Goal: Information Seeking & Learning: Learn about a topic

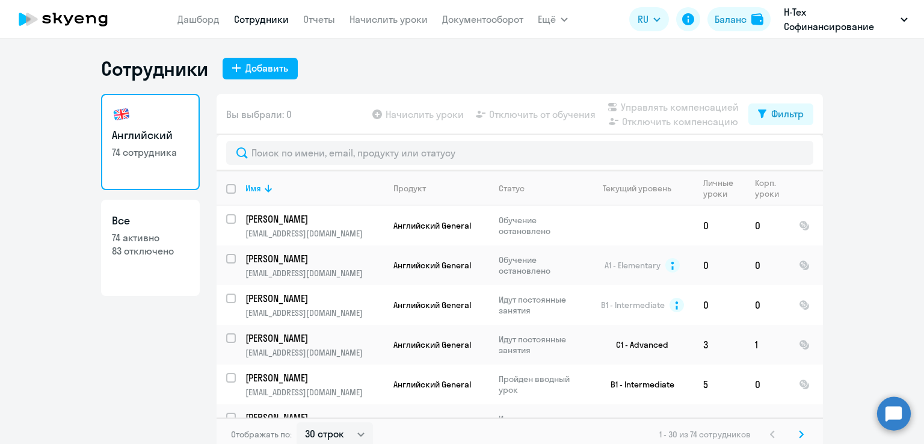
select select "30"
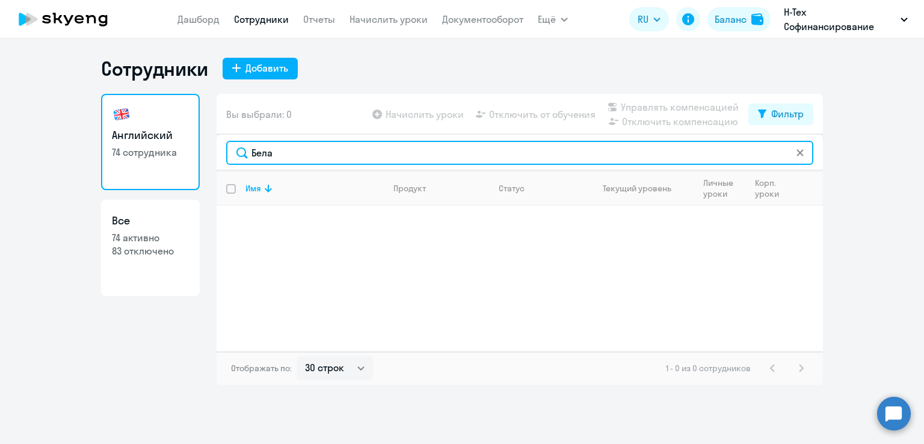
type input "Бела"
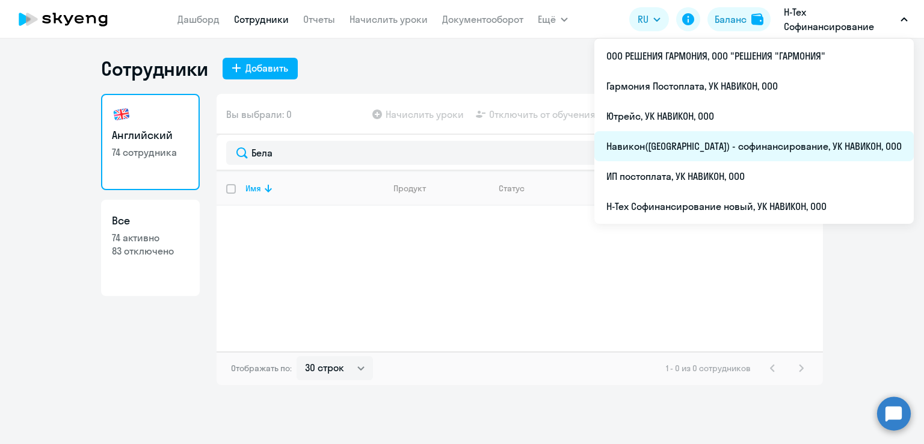
click at [757, 150] on li "Навикон([GEOGRAPHIC_DATA]) - софинансирование, УК НАВИКОН, ООО" at bounding box center [753, 146] width 319 height 30
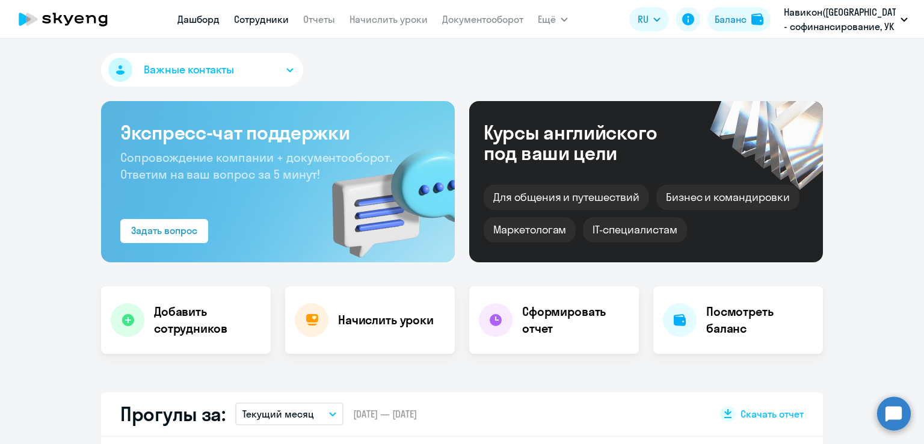
click at [261, 13] on link "Сотрудники" at bounding box center [261, 19] width 55 height 12
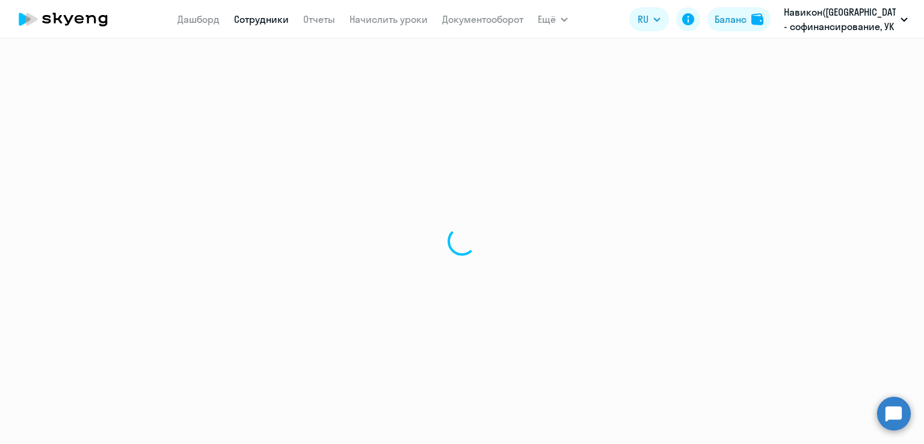
select select "30"
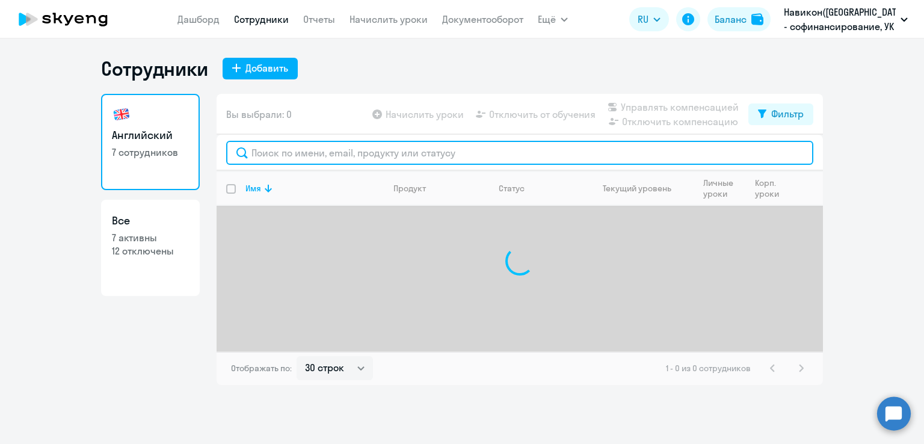
click at [385, 152] on input "text" at bounding box center [519, 153] width 587 height 24
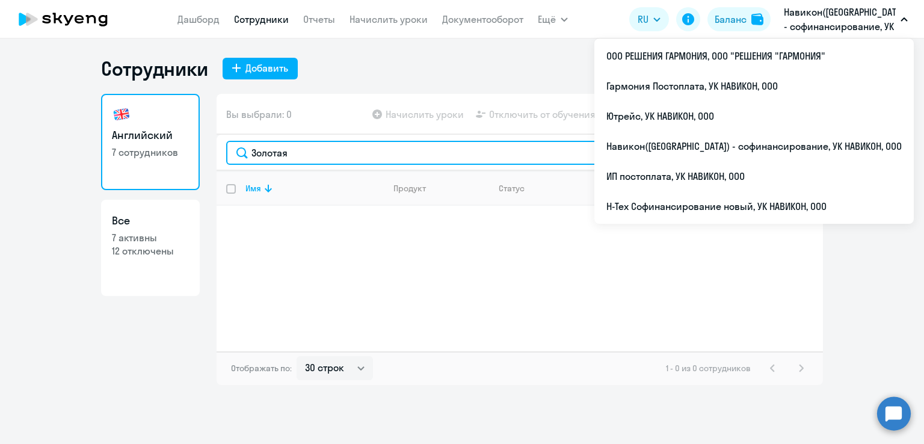
type input "Золотая"
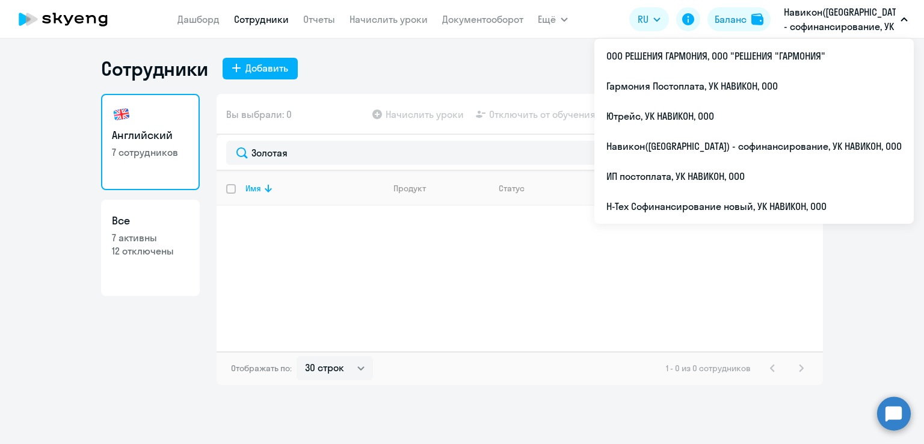
click at [808, 25] on p "Навикон([GEOGRAPHIC_DATA]) - софинансирование, УК НАВИКОН, ООО" at bounding box center [840, 19] width 112 height 29
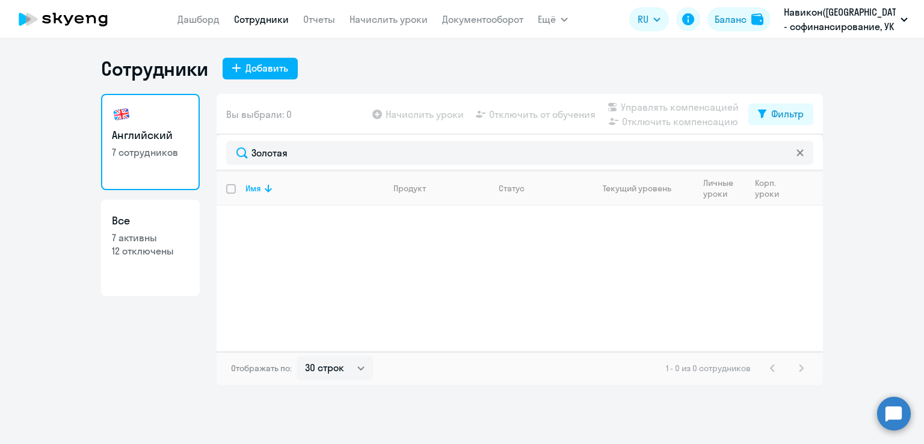
click at [808, 25] on p "Навикон([GEOGRAPHIC_DATA]) - софинансирование, УК НАВИКОН, ООО" at bounding box center [840, 19] width 112 height 29
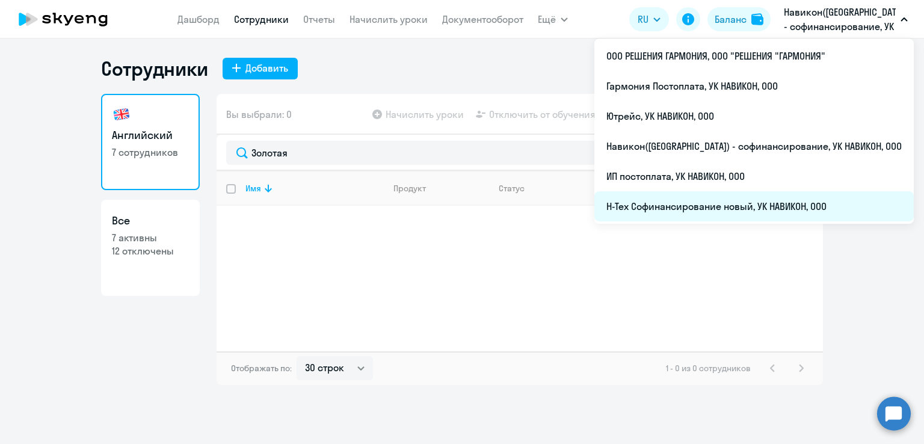
click at [720, 207] on li "Н-Тех Софинансирование новый, УК НАВИКОН, ООО" at bounding box center [753, 206] width 319 height 30
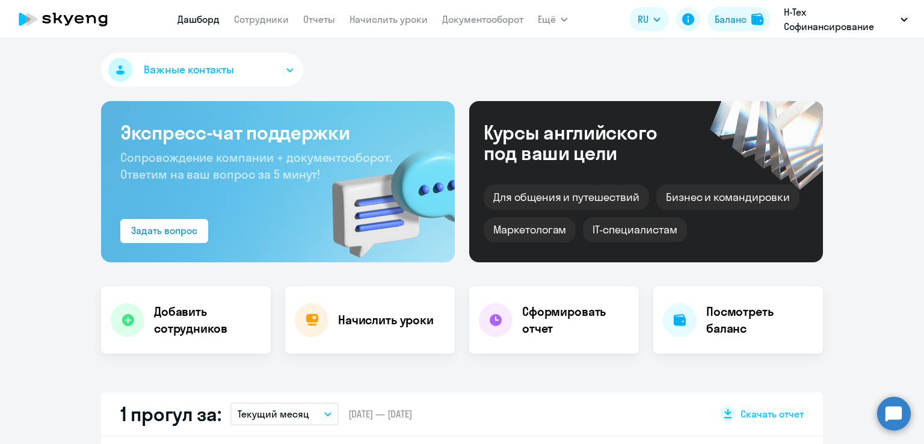
click at [278, 25] on app-menu-item-link "Сотрудники" at bounding box center [261, 19] width 55 height 15
click at [276, 20] on link "Сотрудники" at bounding box center [261, 19] width 55 height 12
select select "30"
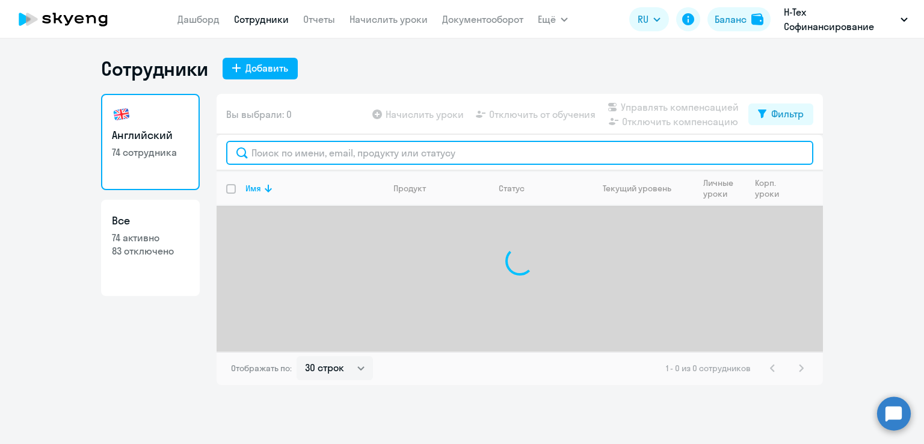
click at [330, 162] on input "text" at bounding box center [519, 153] width 587 height 24
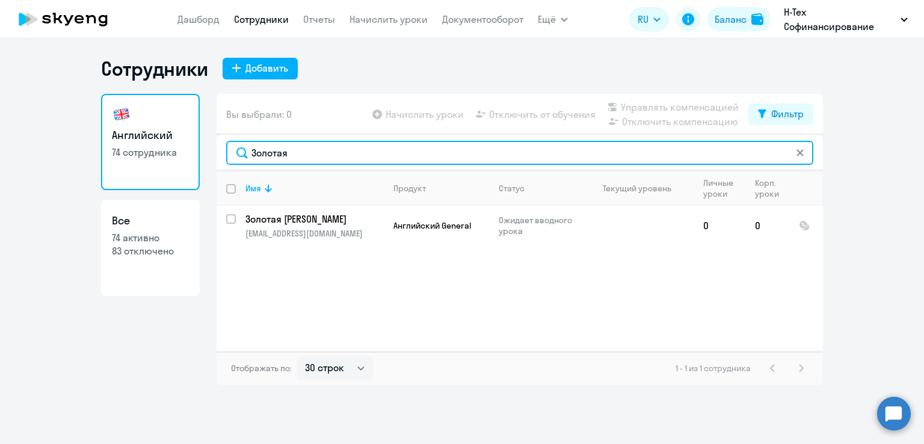
type input "Золотая"
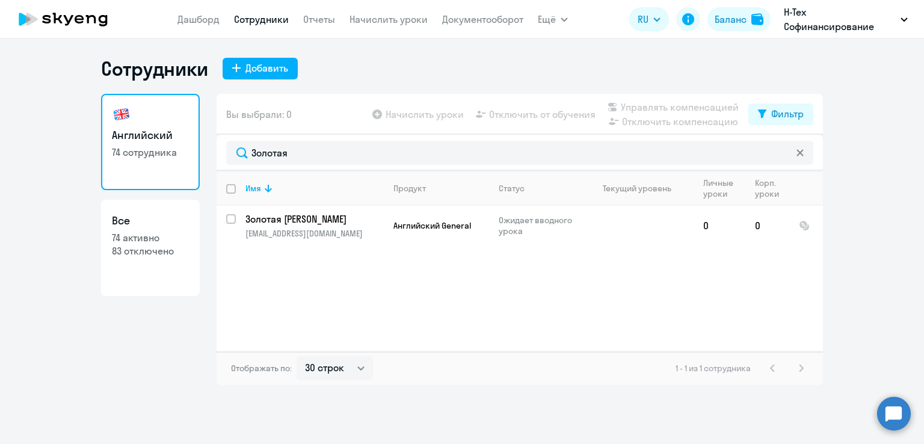
click at [892, 162] on ng-component "Сотрудники Добавить Английский 74 сотрудника Все 74 активно 83 отключено Вы выб…" at bounding box center [462, 221] width 924 height 328
click at [232, 219] on input "select row 42354659" at bounding box center [238, 226] width 24 height 24
checkbox input "true"
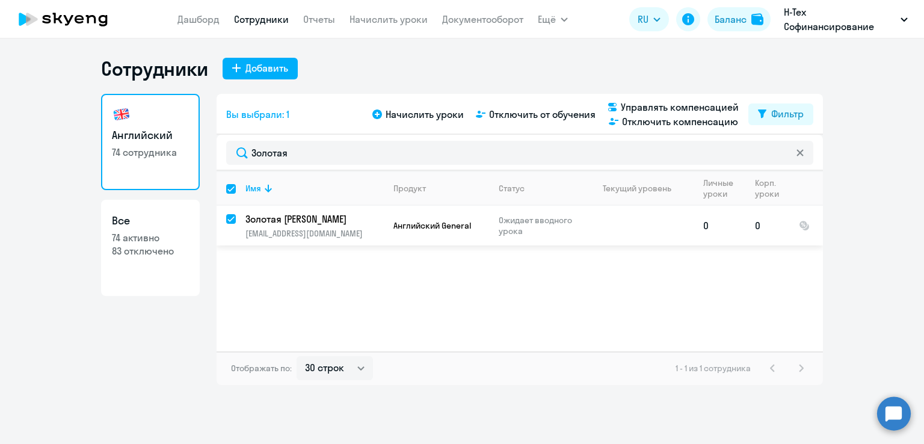
click at [287, 220] on p "Золотая [PERSON_NAME]" at bounding box center [313, 218] width 136 height 13
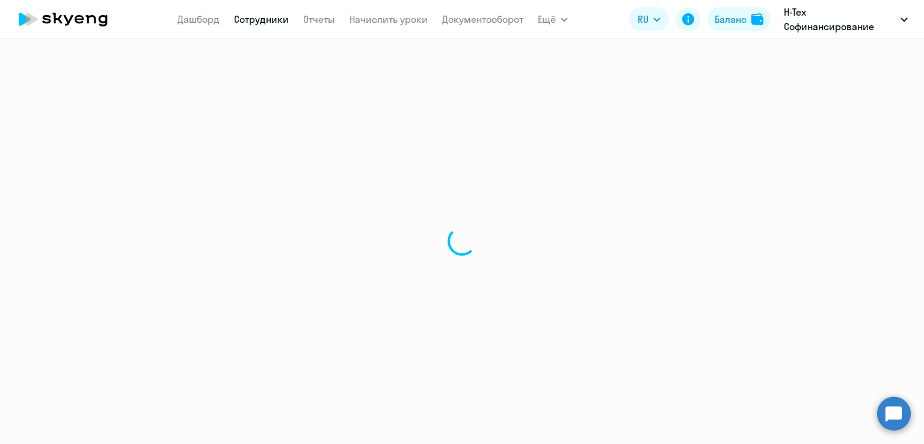
select select "english"
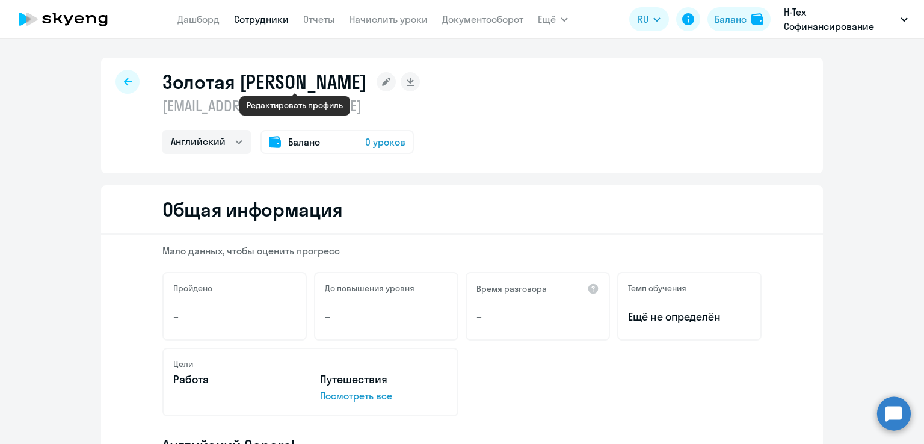
click at [376, 81] on rect at bounding box center [385, 81] width 19 height 19
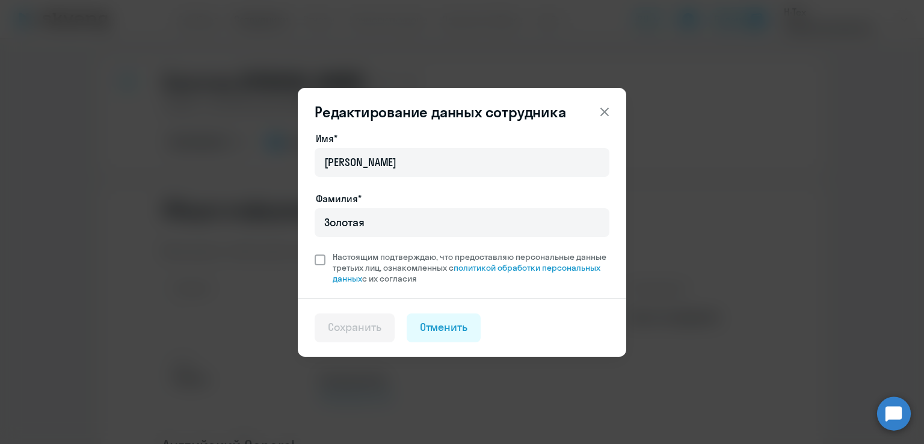
click at [326, 260] on span "Настоящим подтверждаю, что предоставляю персональные данные третьих лиц, ознако…" at bounding box center [467, 267] width 284 height 32
click at [315, 251] on input "Настоящим подтверждаю, что предоставляю персональные данные третьих лиц, ознако…" at bounding box center [314, 251] width 1 height 1
checkbox input "true"
click at [363, 327] on div "Сохранить" at bounding box center [355, 327] width 54 height 16
select select "english"
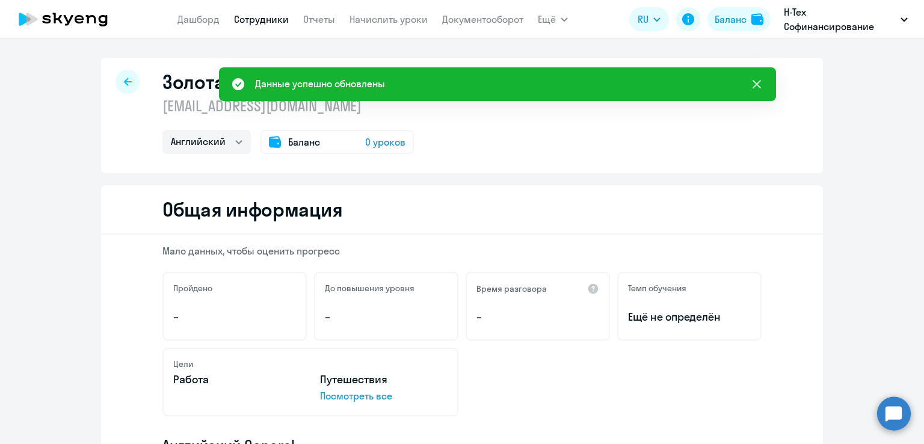
click at [758, 87] on icon at bounding box center [756, 84] width 14 height 14
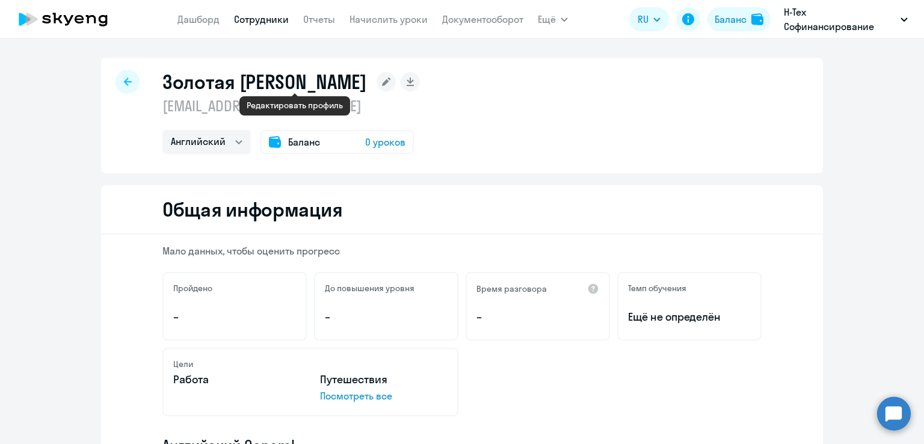
click at [376, 86] on rect at bounding box center [385, 81] width 19 height 19
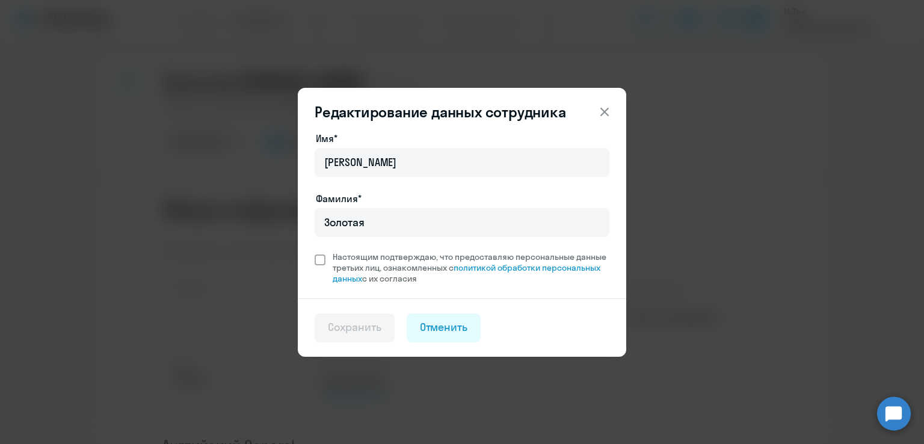
click at [326, 259] on span "Настоящим подтверждаю, что предоставляю персональные данные третьих лиц, ознако…" at bounding box center [467, 267] width 284 height 32
click at [315, 251] on input "Настоящим подтверждаю, что предоставляю персональные данные третьих лиц, ознако…" at bounding box center [314, 251] width 1 height 1
checkbox input "true"
click at [604, 109] on icon at bounding box center [604, 112] width 14 height 14
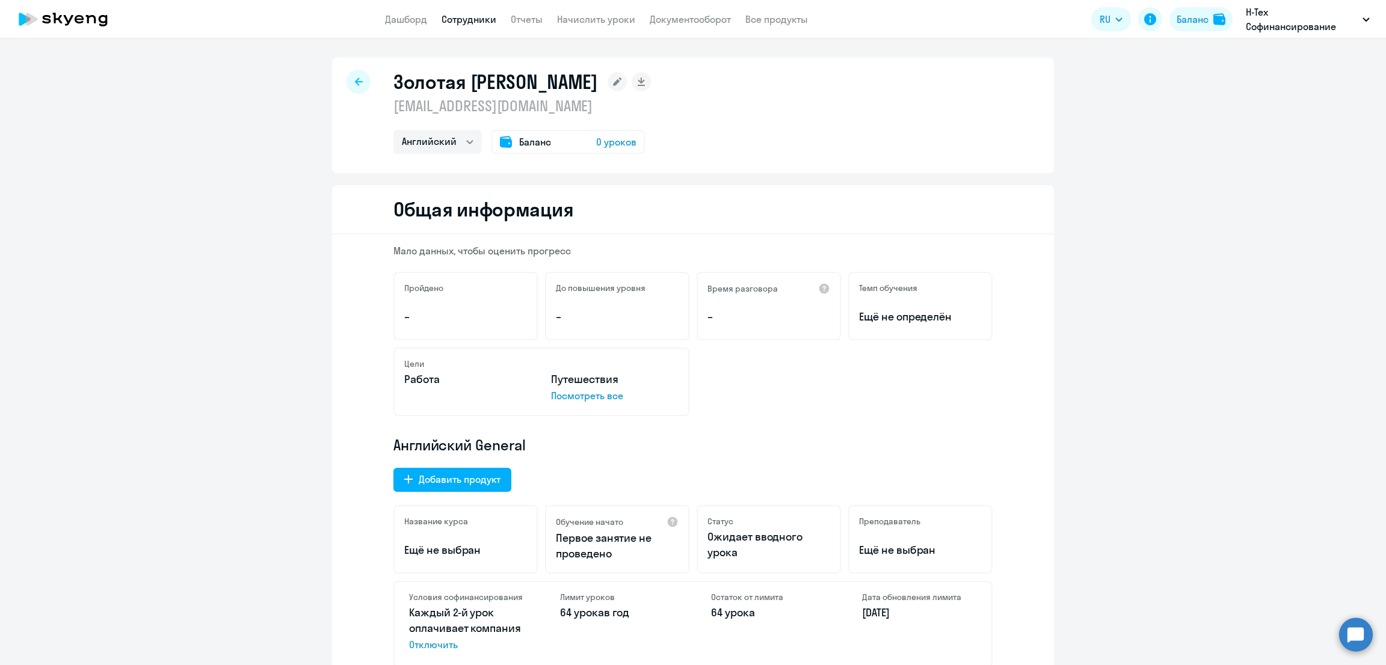
drag, startPoint x: 759, startPoint y: 17, endPoint x: 146, endPoint y: 293, distance: 671.9
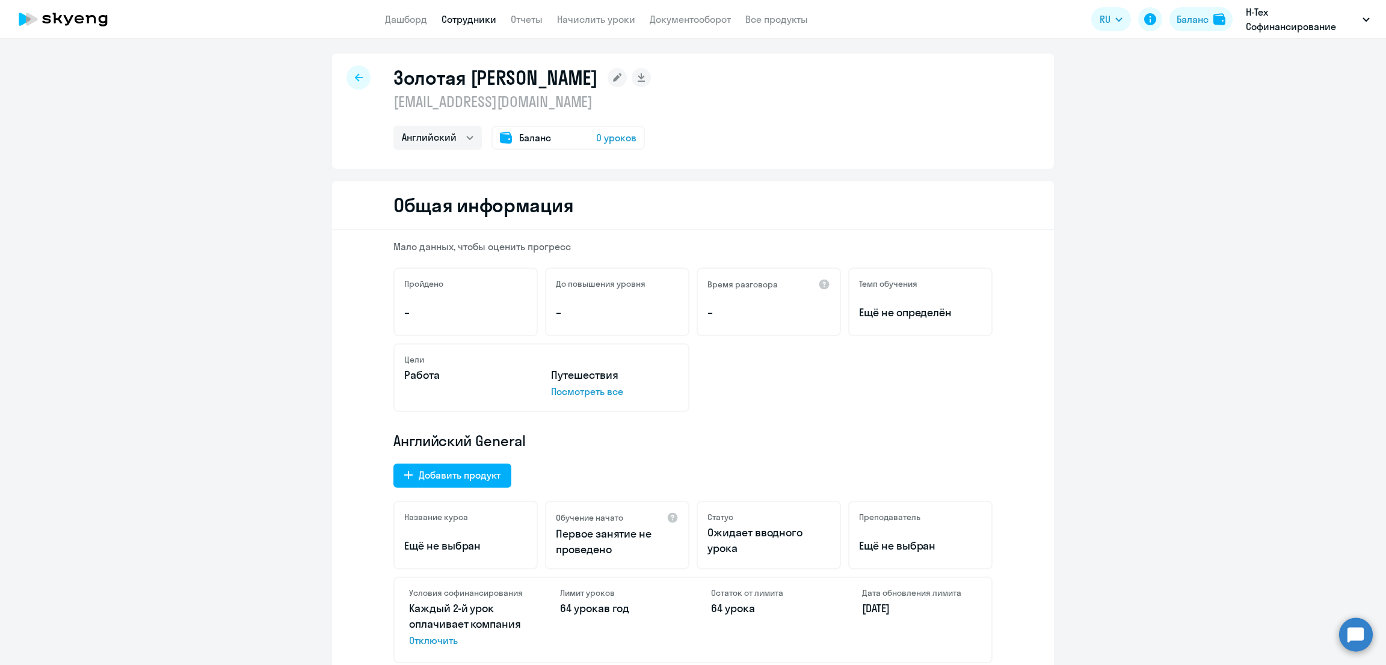
scroll to position [5, 0]
